Goal: Information Seeking & Learning: Learn about a topic

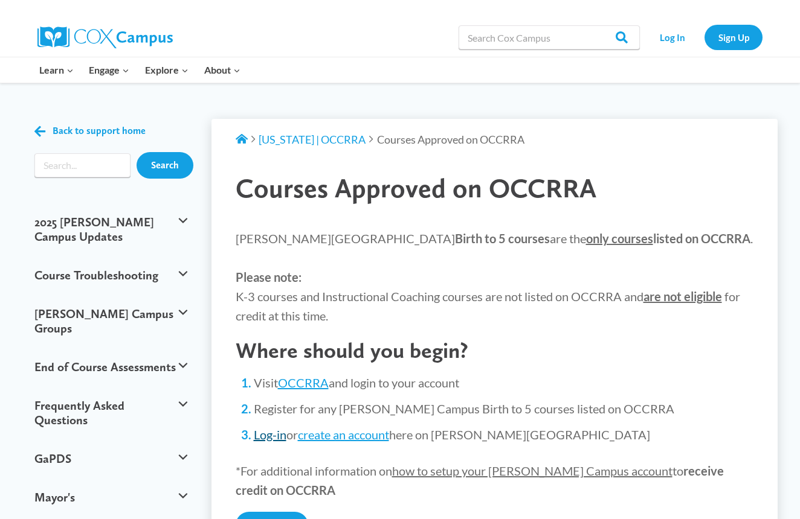
click at [258, 434] on link "Log-in" at bounding box center [270, 435] width 33 height 14
click at [260, 516] on link "Click Here" at bounding box center [272, 525] width 72 height 27
click at [681, 28] on link "Log In" at bounding box center [672, 37] width 53 height 25
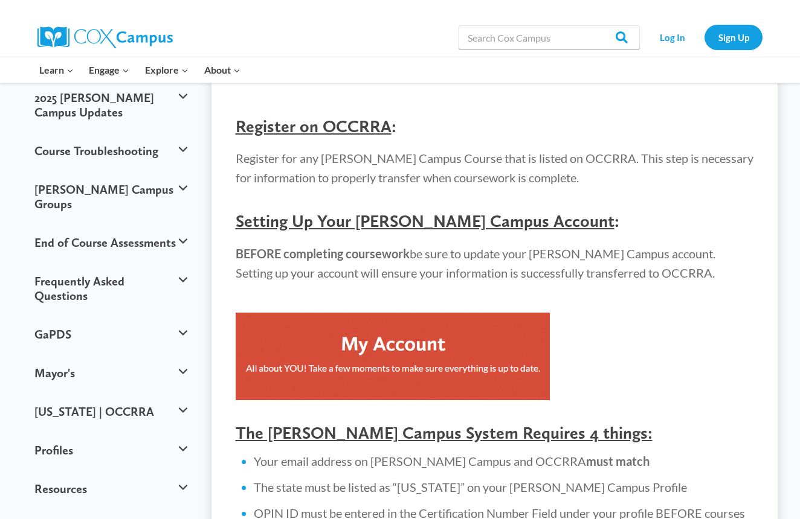
scroll to position [114, 0]
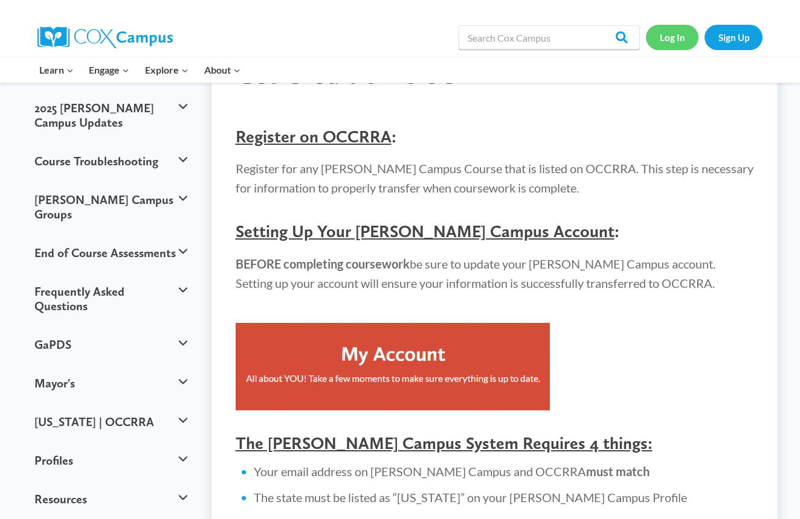
click at [679, 45] on link "Log In" at bounding box center [672, 37] width 53 height 25
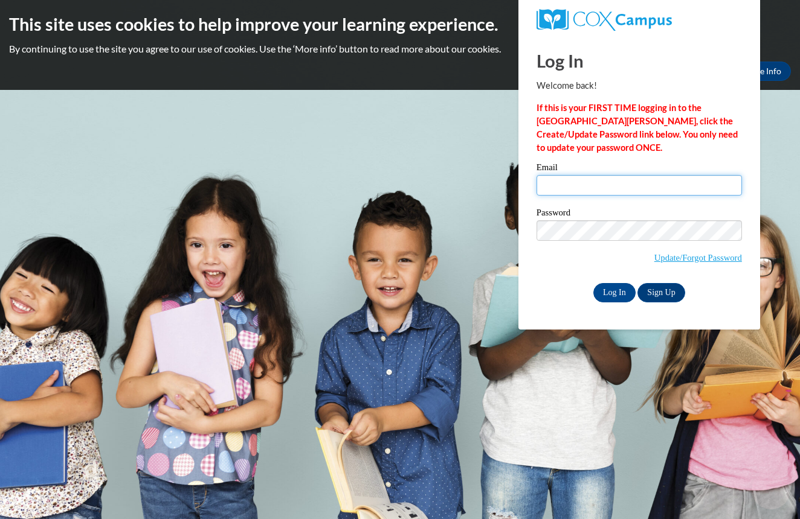
click at [623, 179] on input "Email" at bounding box center [638, 185] width 205 height 21
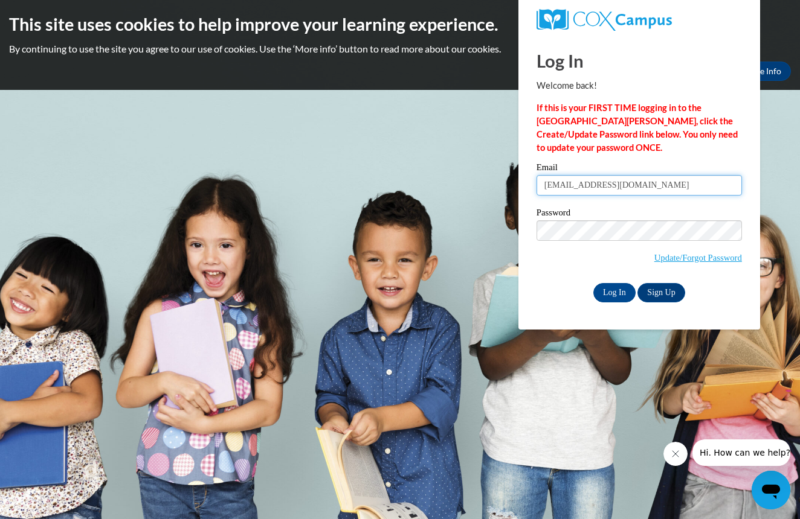
type input "cherokeemfenwick@gmail.com"
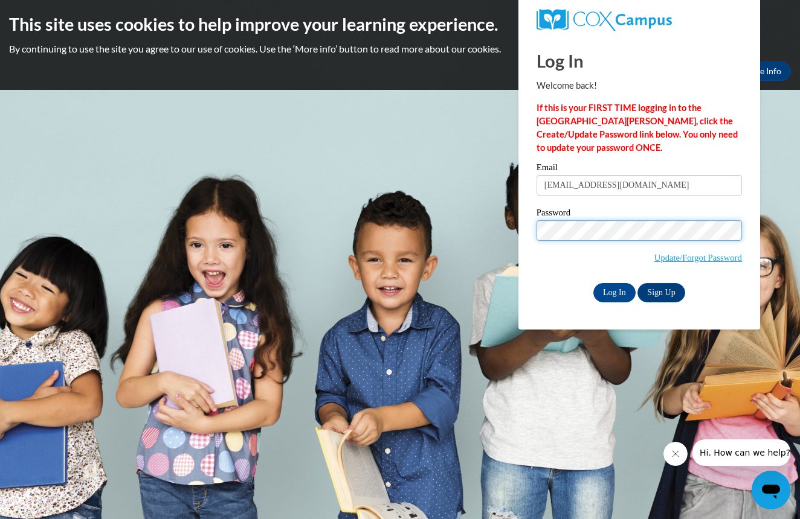
click at [613, 290] on input "Log In" at bounding box center [614, 292] width 42 height 19
click at [608, 297] on input "Log In" at bounding box center [614, 292] width 42 height 19
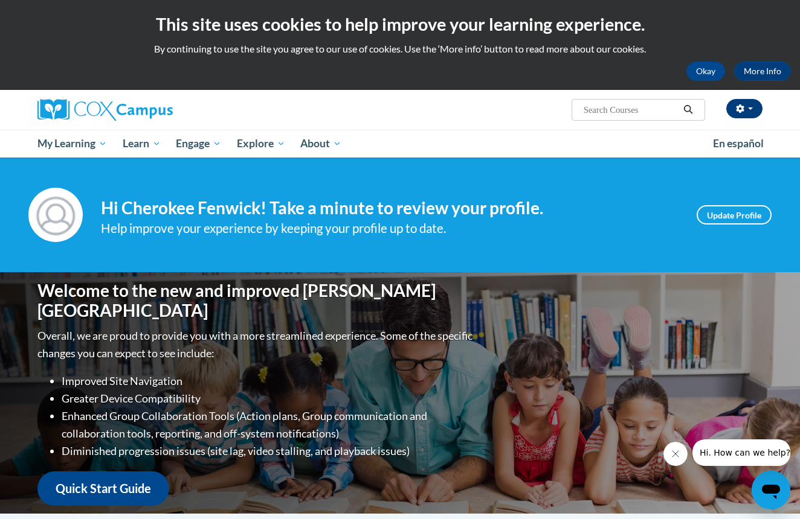
click at [760, 109] on button "button" at bounding box center [744, 108] width 36 height 19
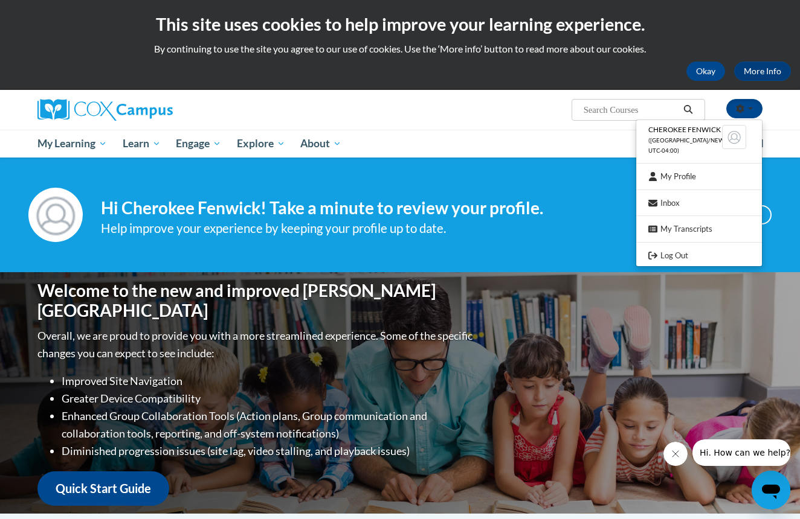
click at [486, 208] on h4 "Hi Cherokee Fenwick! Take a minute to review your profile." at bounding box center [389, 208] width 577 height 21
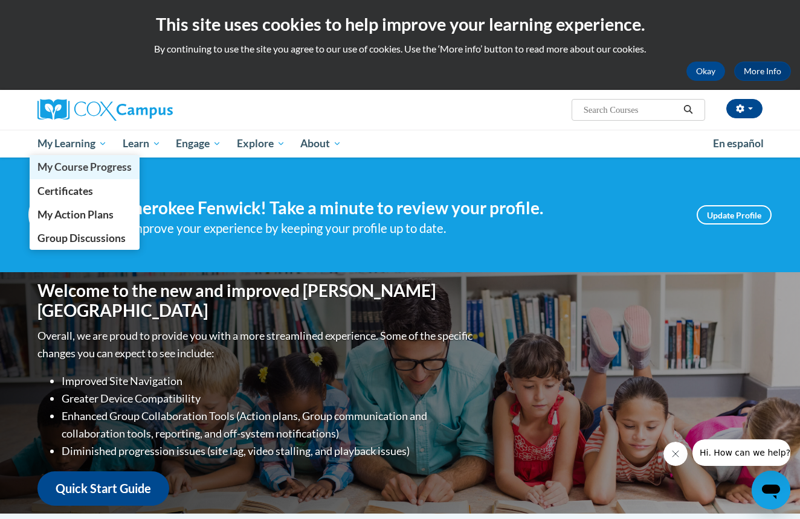
click at [94, 162] on span "My Course Progress" at bounding box center [84, 167] width 94 height 13
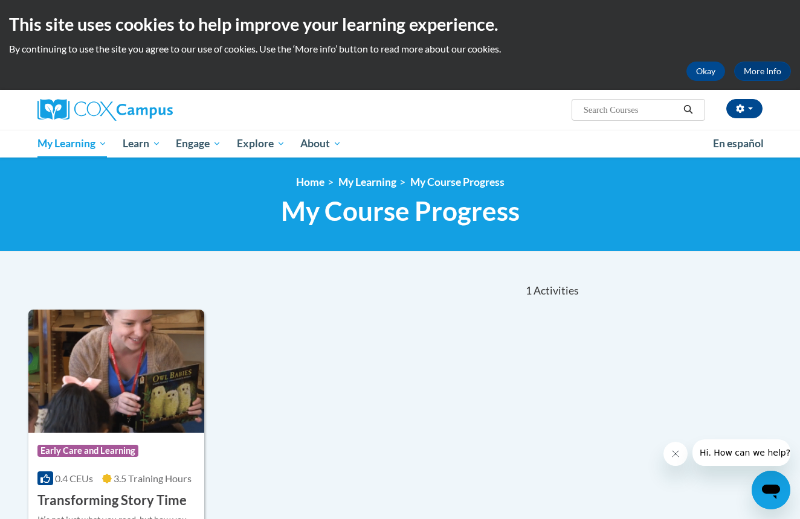
click at [150, 456] on div "Course Category: Early Care and Learning" at bounding box center [116, 452] width 158 height 27
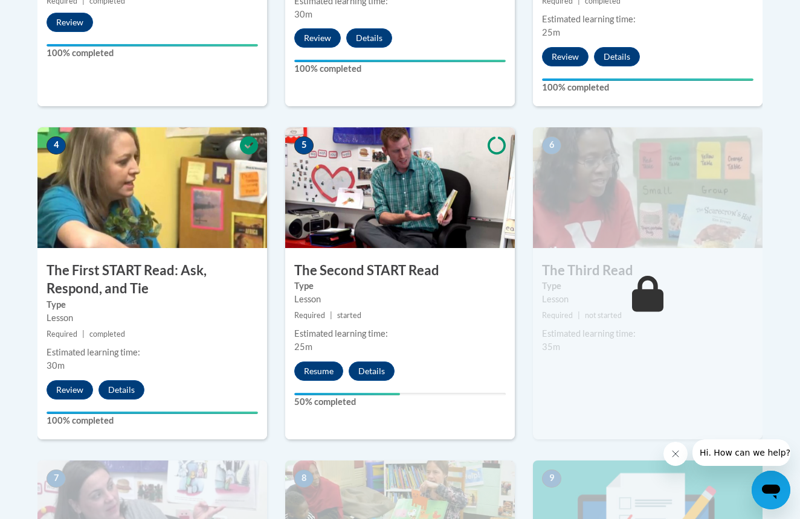
scroll to position [612, 0]
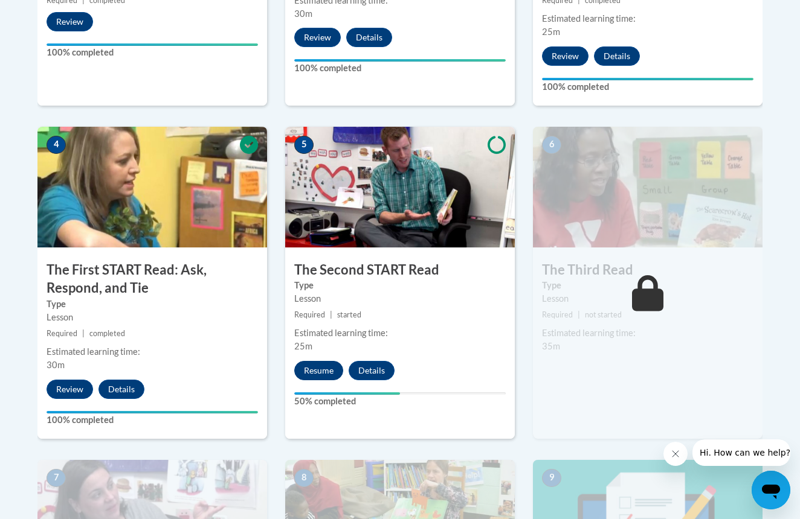
click at [312, 362] on button "Resume" at bounding box center [318, 370] width 49 height 19
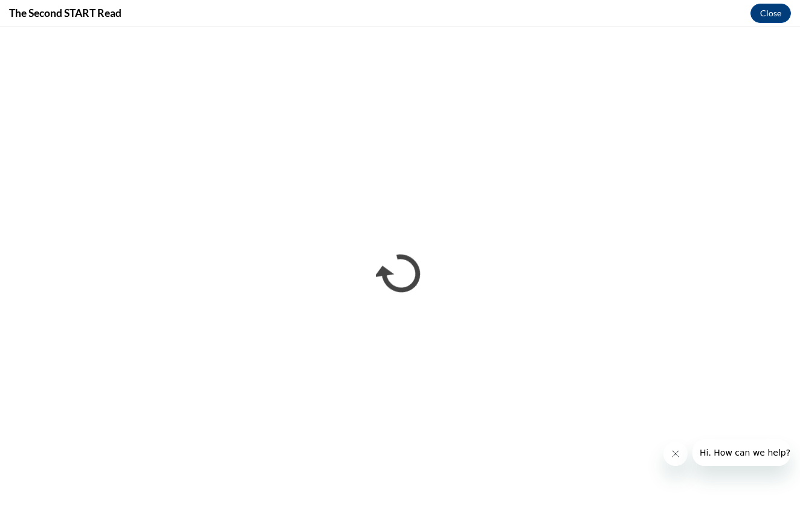
scroll to position [0, 0]
click at [675, 458] on icon "Close message from company" at bounding box center [675, 454] width 10 height 10
click at [771, 7] on button "Close" at bounding box center [770, 13] width 40 height 19
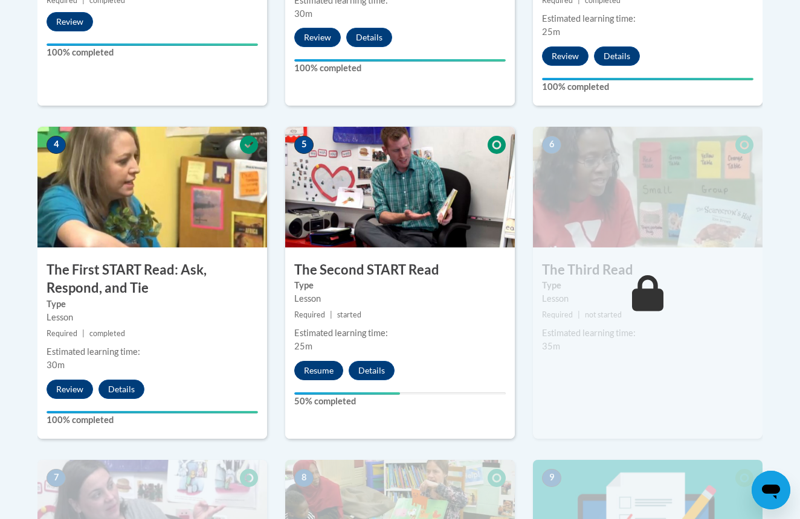
click at [309, 372] on button "Resume" at bounding box center [318, 370] width 49 height 19
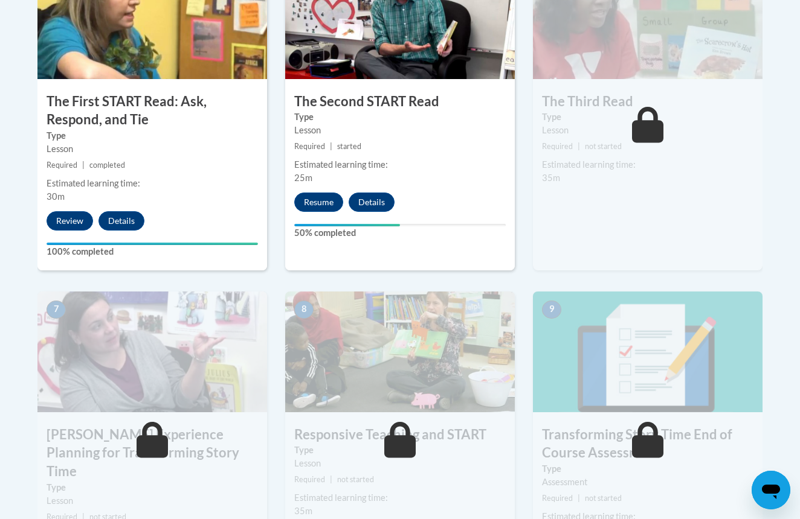
scroll to position [806, 0]
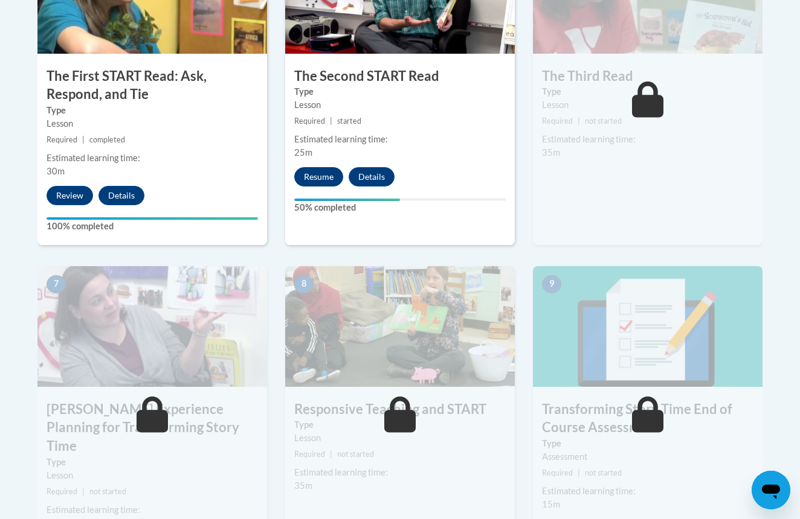
click at [323, 168] on button "Resume" at bounding box center [318, 176] width 49 height 19
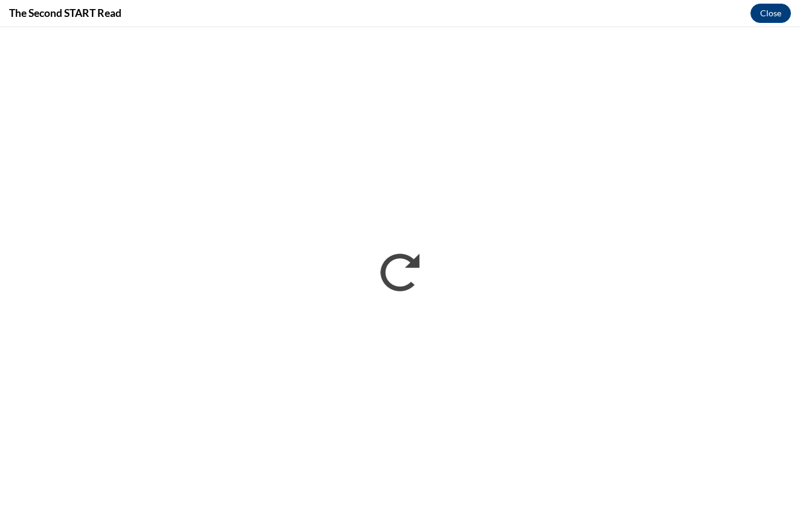
scroll to position [0, 0]
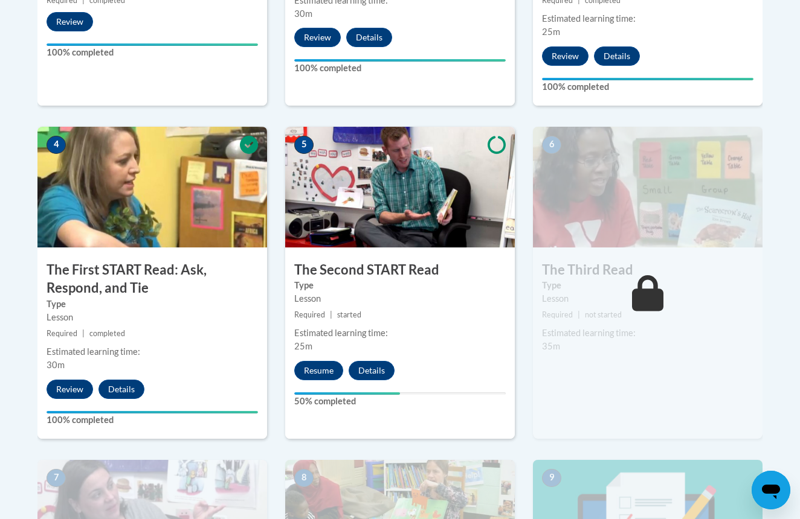
scroll to position [626, 0]
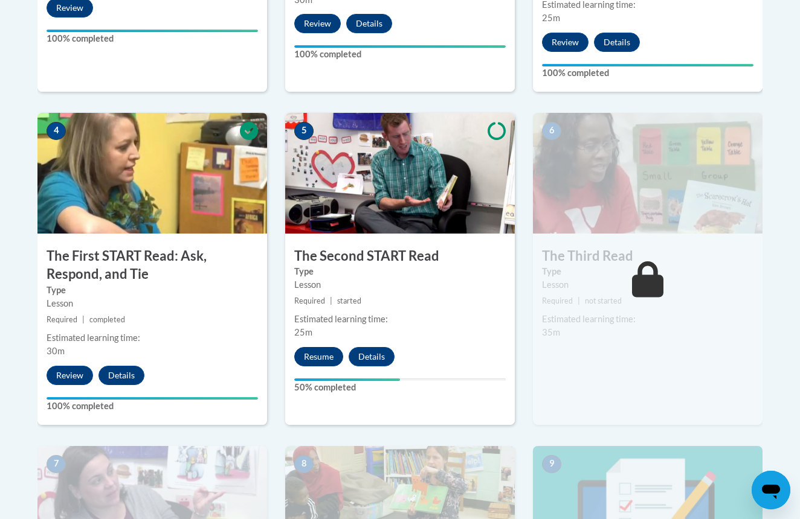
click at [312, 361] on button "Resume" at bounding box center [318, 356] width 49 height 19
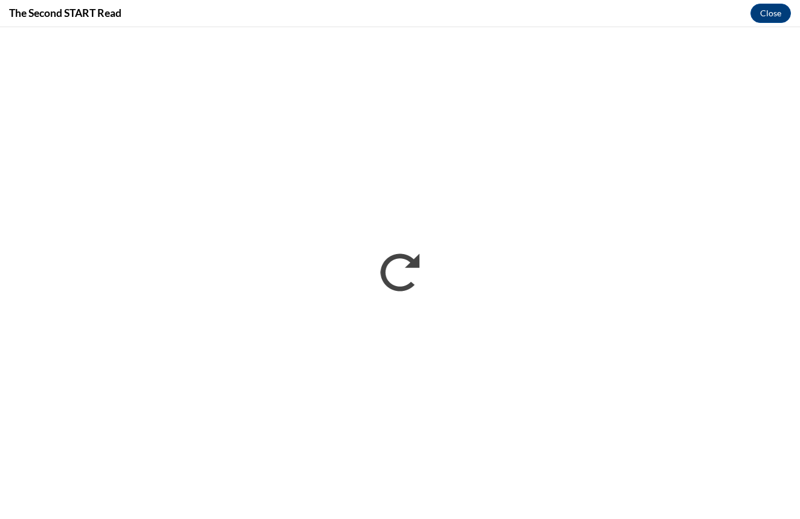
scroll to position [0, 0]
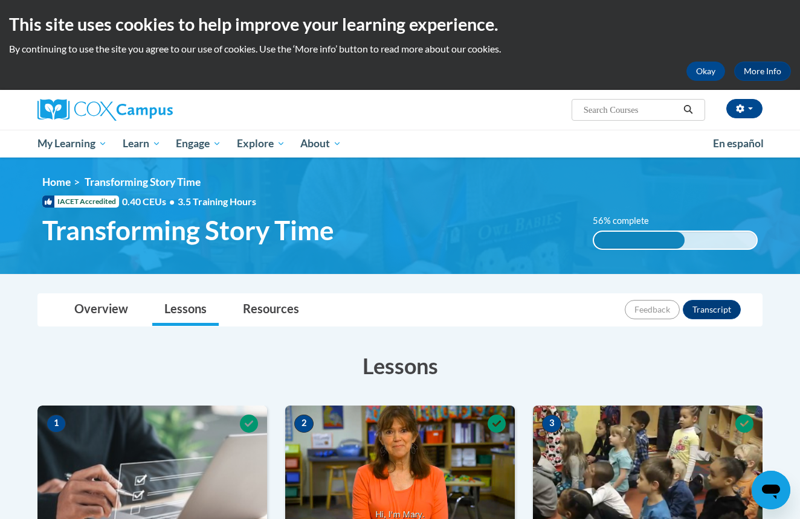
click at [772, 239] on div "<en>Home</en><fr>Accueil</fr><de>Zuhause</de><it>Casa</it><es>Casa</es><pt>Casa…" at bounding box center [399, 216] width 751 height 80
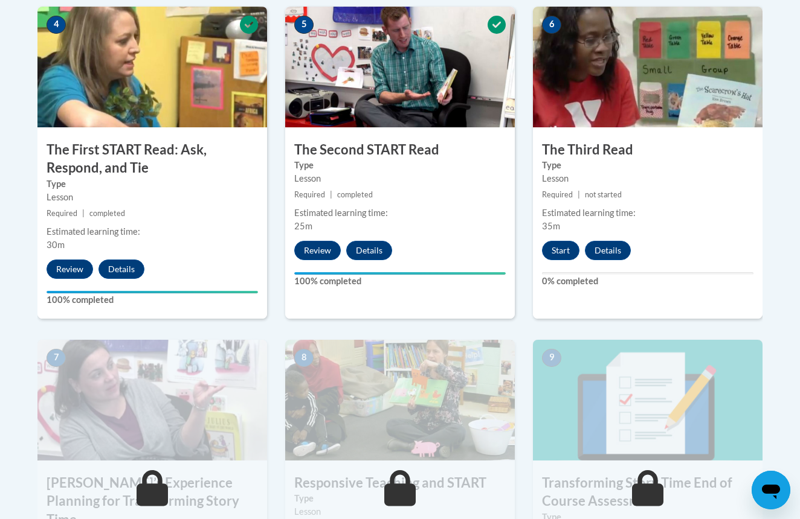
scroll to position [763, 0]
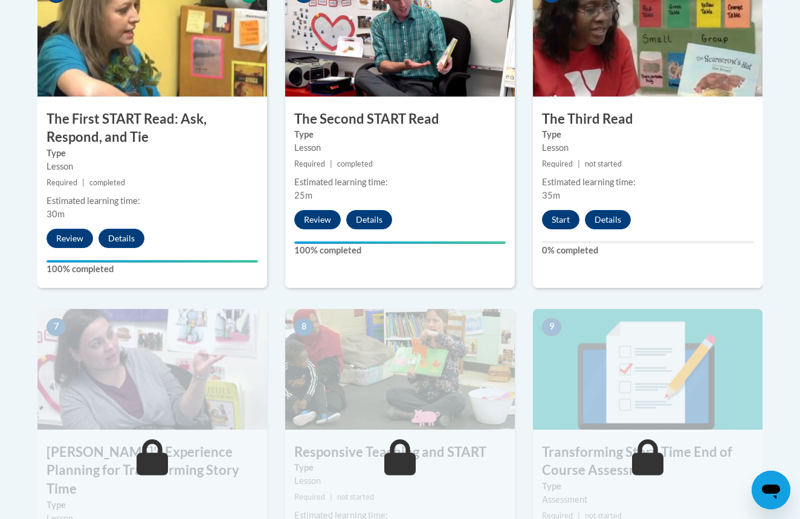
click at [572, 216] on button "Start" at bounding box center [560, 219] width 37 height 19
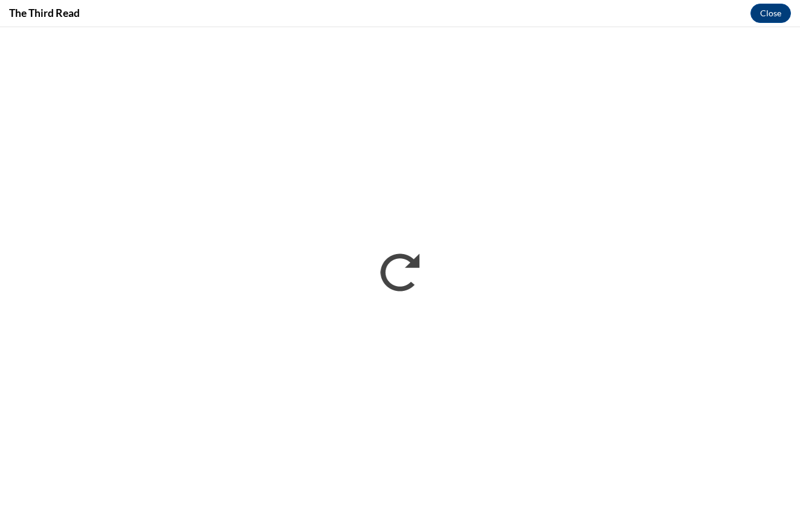
scroll to position [0, 0]
